Goal: Use online tool/utility: Utilize a website feature to perform a specific function

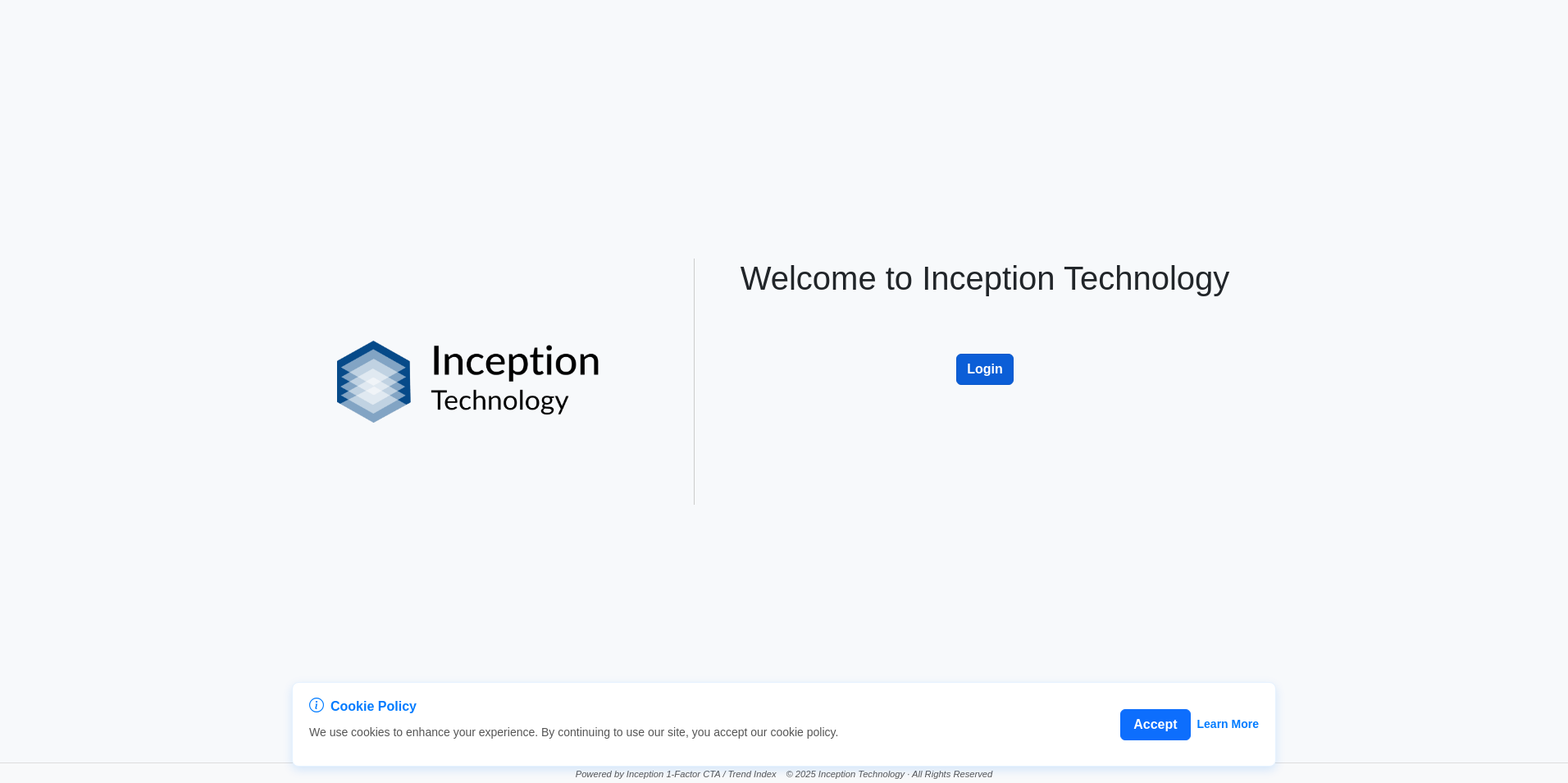
drag, startPoint x: 979, startPoint y: 356, endPoint x: 987, endPoint y: 360, distance: 8.9
click at [980, 356] on button "Login" at bounding box center [985, 369] width 57 height 31
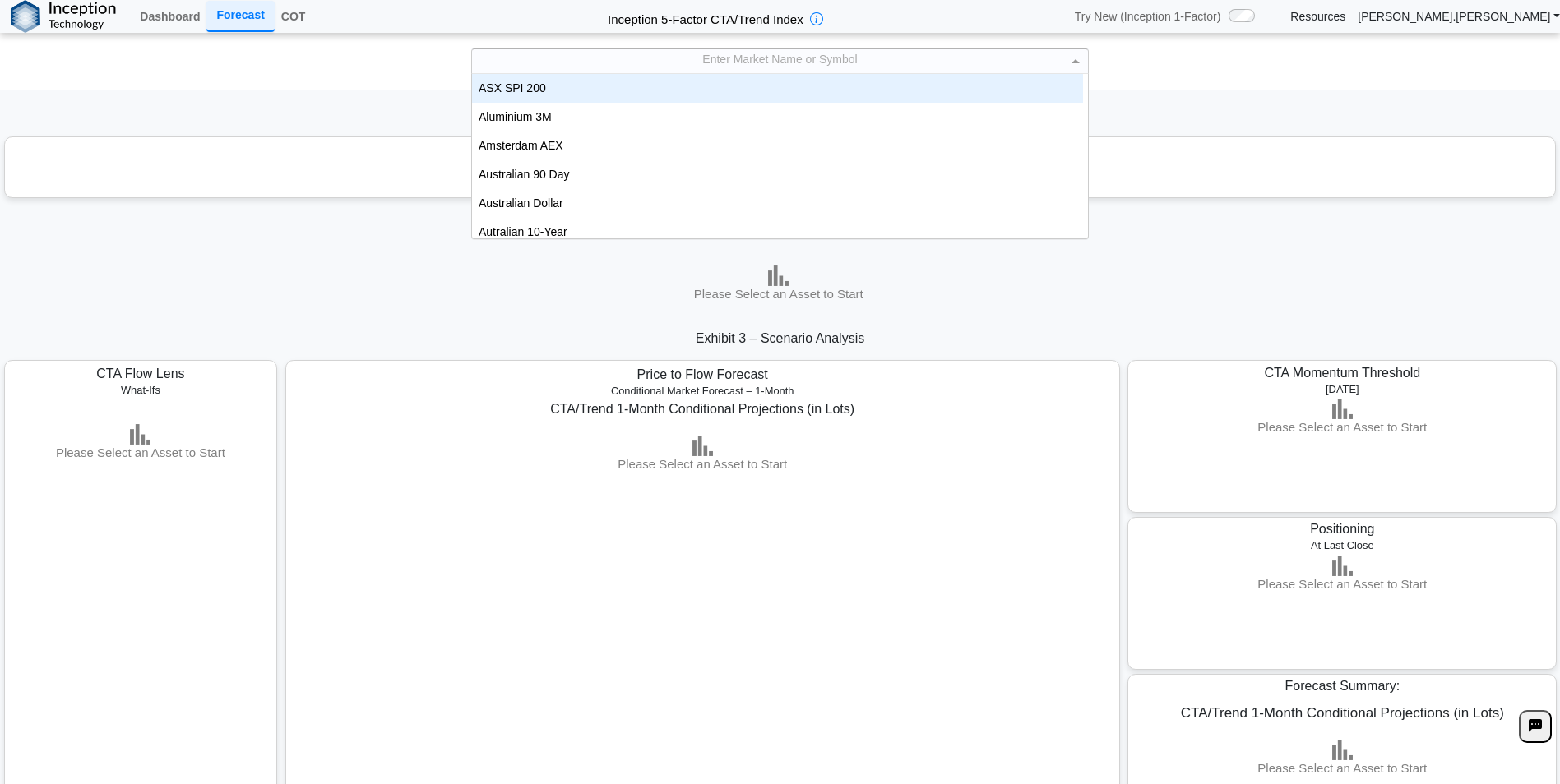
click at [821, 56] on div "Enter Market Name or Symbol" at bounding box center [780, 62] width 616 height 24
type input "***"
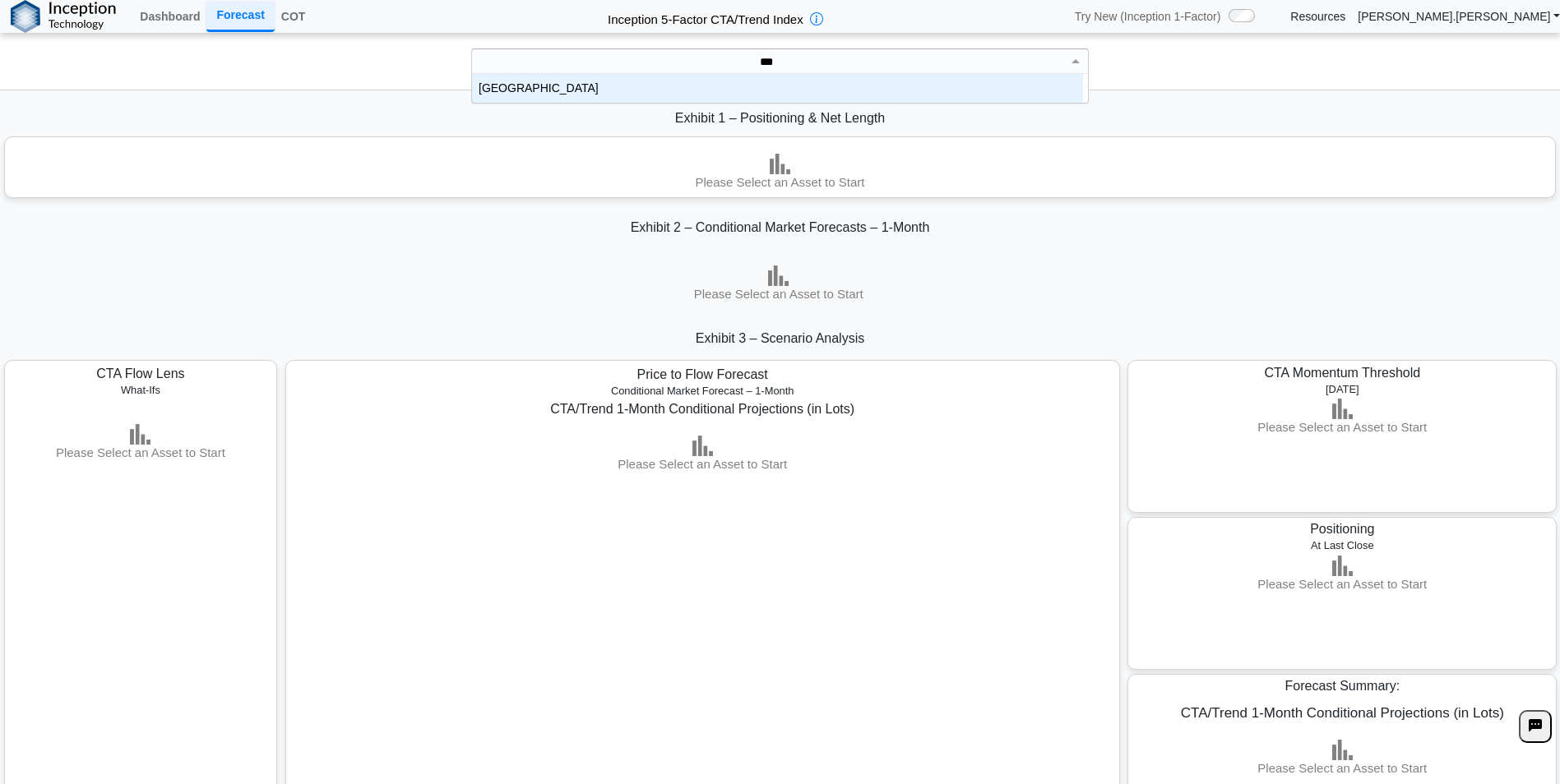
scroll to position [17, 599]
click at [836, 78] on div "[GEOGRAPHIC_DATA]" at bounding box center [777, 88] width 611 height 29
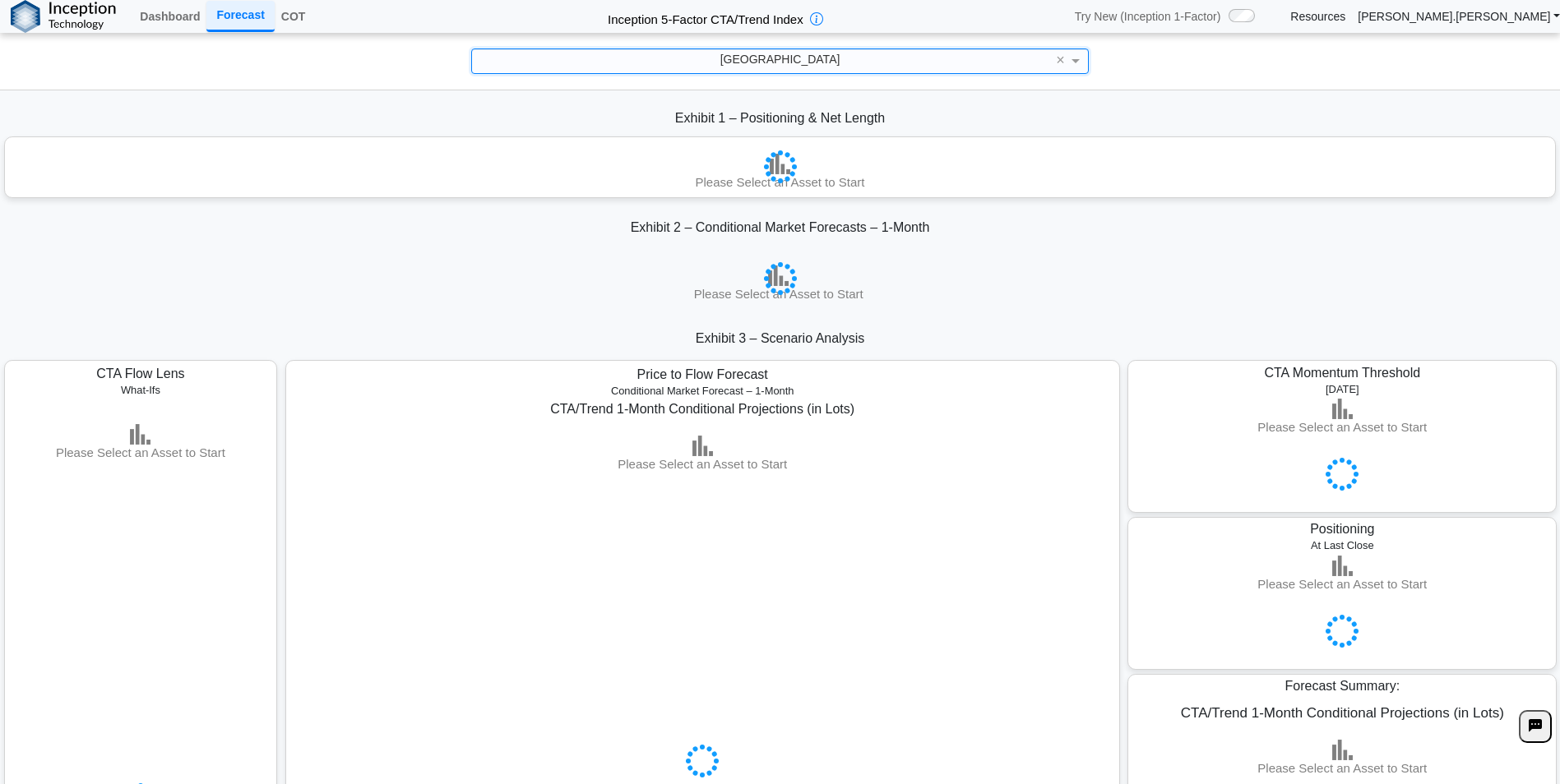
click at [937, 212] on div "Exhibit 2 – Conditional Market Forecasts – 1-Month" at bounding box center [780, 228] width 1560 height 36
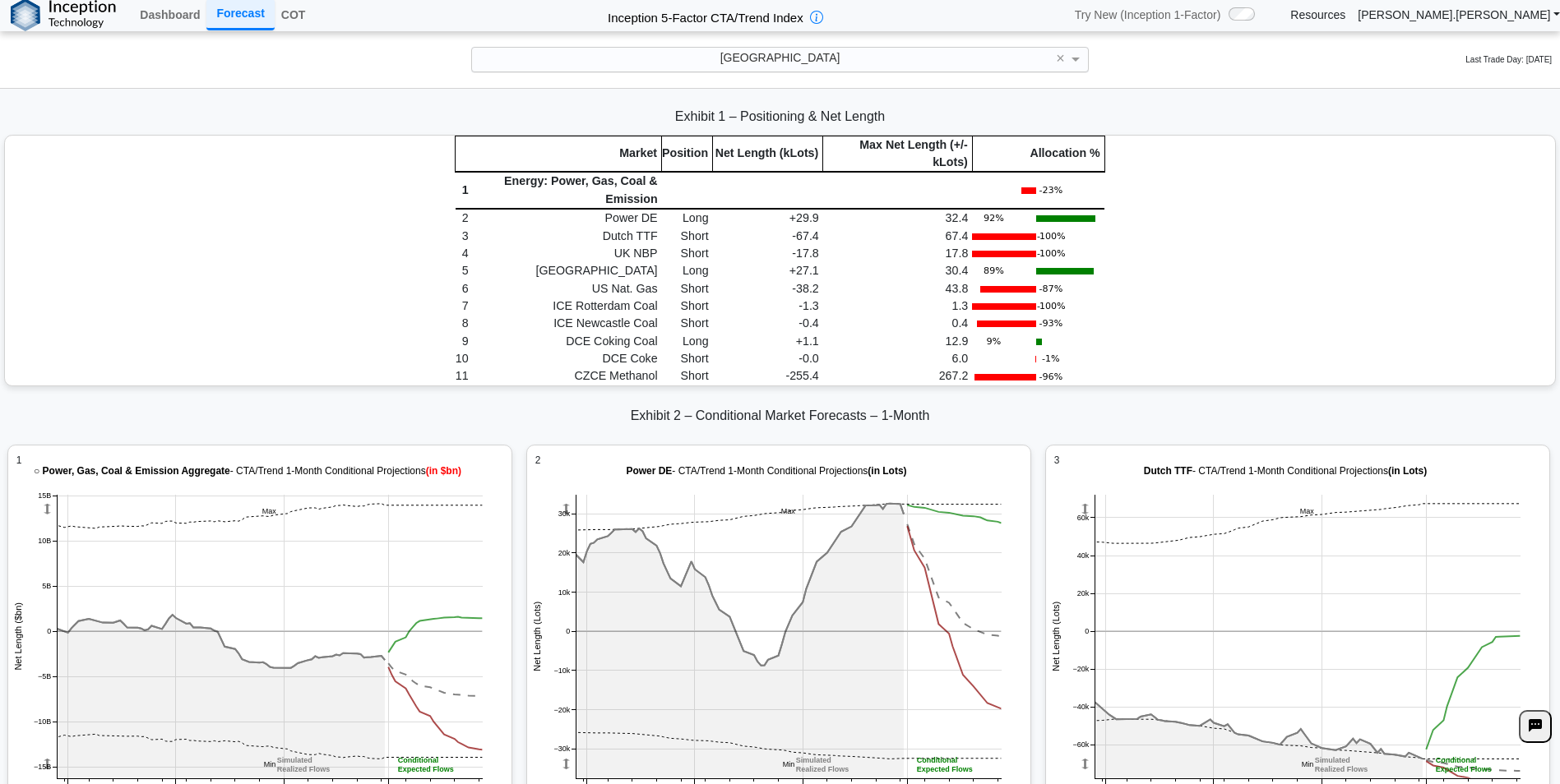
scroll to position [2300, 0]
